Goal: Task Accomplishment & Management: Manage account settings

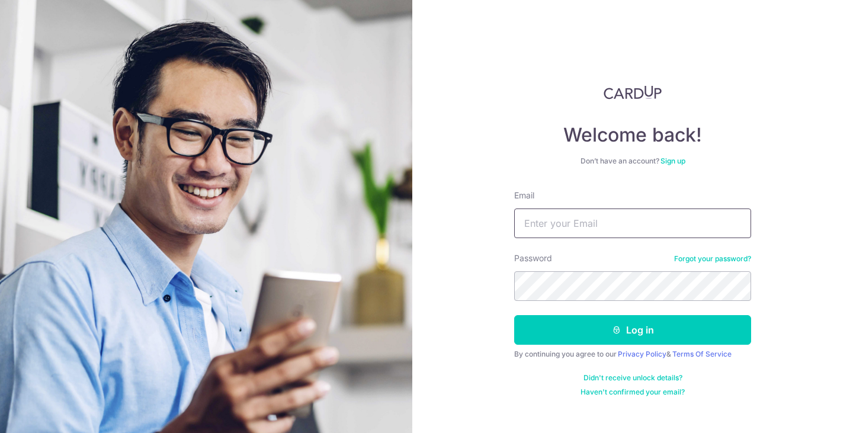
click at [579, 219] on input "Email" at bounding box center [632, 224] width 237 height 30
type input "[EMAIL_ADDRESS][DOMAIN_NAME]"
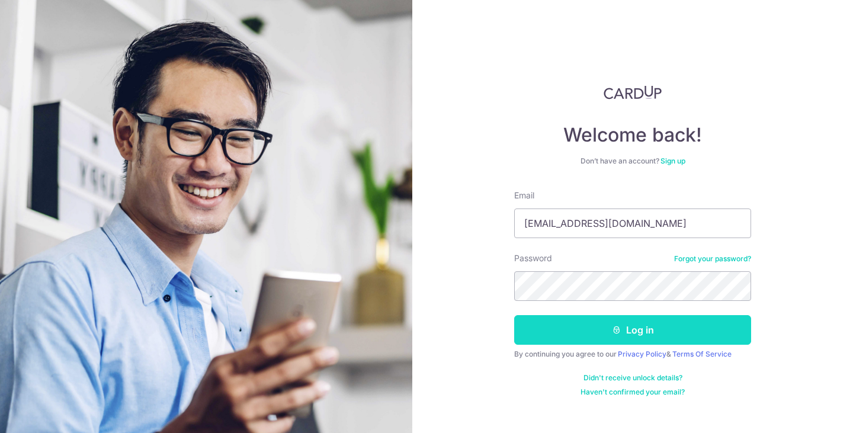
click at [655, 316] on button "Log in" at bounding box center [632, 330] width 237 height 30
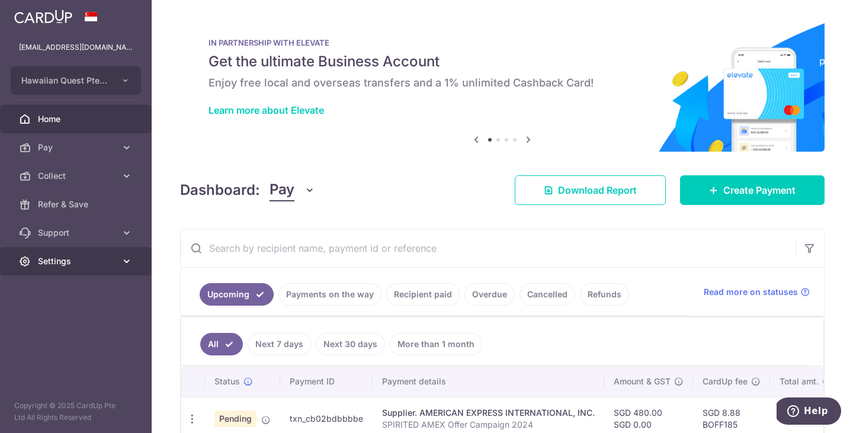
click at [124, 260] on icon at bounding box center [127, 261] width 12 height 12
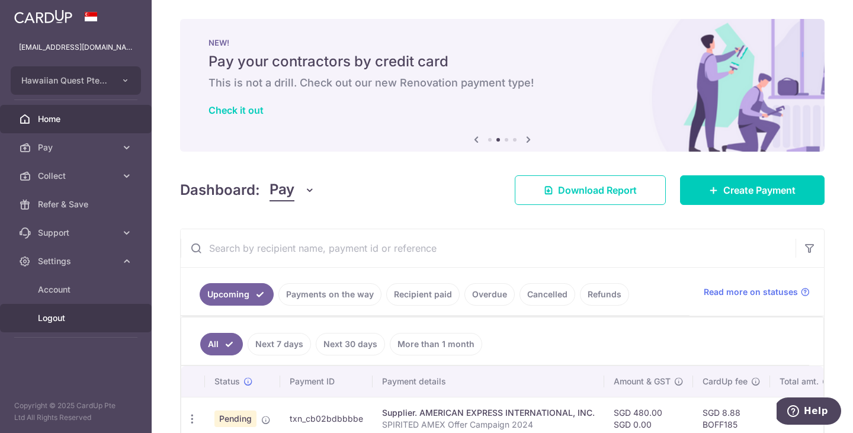
click at [104, 315] on span "Logout" at bounding box center [77, 318] width 78 height 12
